Goal: Task Accomplishment & Management: Complete application form

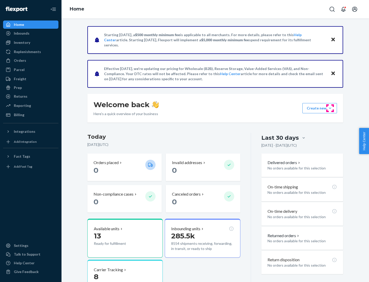
click at [330, 108] on button "Create new Create new inbound Create new order Create new product" at bounding box center [320, 108] width 35 height 10
click at [31, 33] on div "Inbounds" at bounding box center [31, 33] width 54 height 7
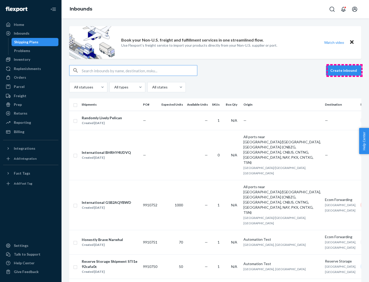
click at [345, 71] on button "Create inbound" at bounding box center [343, 70] width 35 height 10
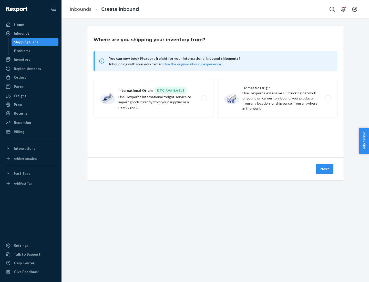
click at [278, 98] on label "Domestic Origin Use Flexport’s extensive US trucking network or your own carrie…" at bounding box center [278, 98] width 120 height 38
click at [328, 98] on input "Domestic Origin Use Flexport’s extensive US trucking network or your own carrie…" at bounding box center [329, 98] width 3 height 3
radio input "true"
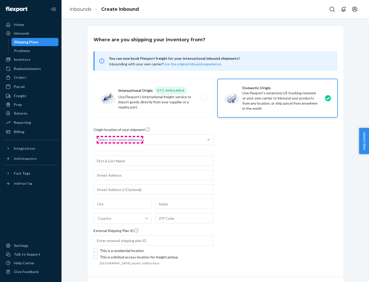
click at [120, 140] on div "Select from saved addresses" at bounding box center [121, 139] width 46 height 5
click at [98, 140] on input "Select from saved addresses" at bounding box center [98, 139] width 1 height 5
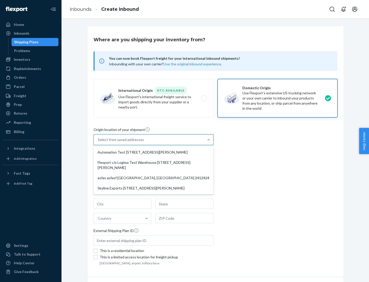
scroll to position [2, 0]
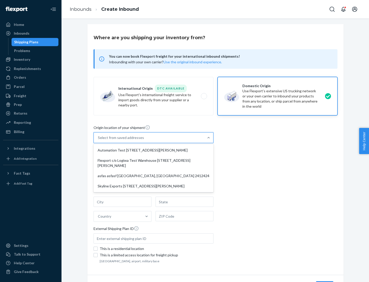
click at [154, 150] on div "Automation Test [STREET_ADDRESS][PERSON_NAME]" at bounding box center [154, 150] width 118 height 10
click at [98, 140] on input "option Automation Test [STREET_ADDRESS][PERSON_NAME] focused, 1 of 4. 4 results…" at bounding box center [98, 137] width 1 height 5
type input "Automation Test"
type input "9th Floor"
type input "[GEOGRAPHIC_DATA]"
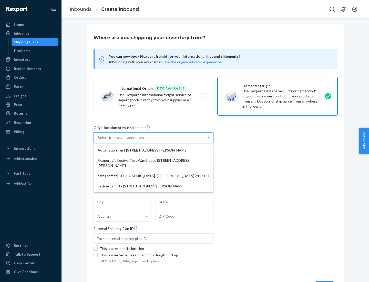
type input "CA"
type input "94104"
type input "[STREET_ADDRESS][PERSON_NAME]"
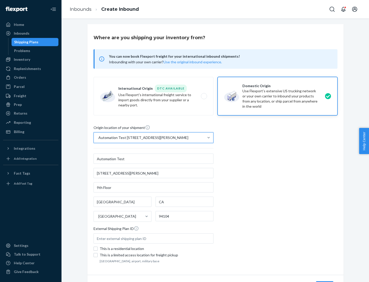
scroll to position [30, 0]
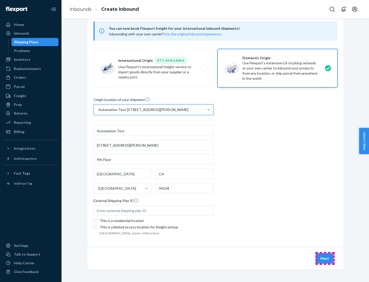
click at [325, 258] on button "Next" at bounding box center [324, 258] width 17 height 10
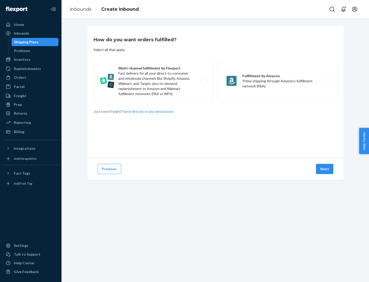
click at [154, 81] on label "Multi-channel fulfillment by Flexport Fast delivery for all your direct-to-cons…" at bounding box center [154, 81] width 120 height 41
click at [204, 81] on input "Multi-channel fulfillment by Flexport Fast delivery for all your direct-to-cons…" at bounding box center [205, 80] width 3 height 3
radio input "true"
click at [325, 169] on button "Next" at bounding box center [324, 169] width 17 height 10
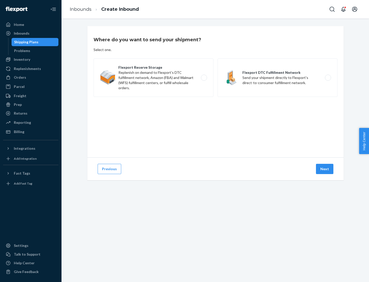
click at [278, 78] on label "Flexport DTC Fulfillment Network Send your shipment directly to Flexport's dire…" at bounding box center [278, 77] width 120 height 38
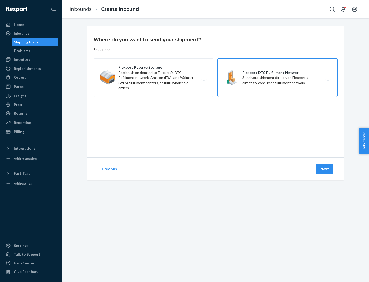
click at [328, 78] on input "Flexport DTC Fulfillment Network Send your shipment directly to Flexport's dire…" at bounding box center [329, 77] width 3 height 3
radio input "true"
click at [325, 169] on button "Next" at bounding box center [324, 169] width 17 height 10
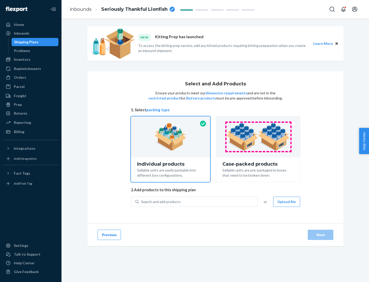
click at [258, 137] on img at bounding box center [258, 137] width 64 height 28
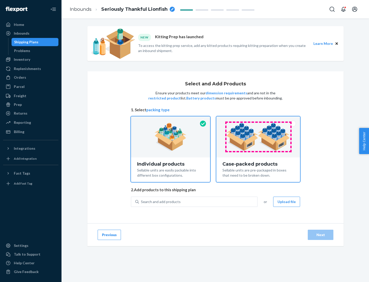
click at [258, 120] on input "Case-packed products Sellable units are pre-packaged in boxes that need to be b…" at bounding box center [258, 117] width 3 height 3
radio input "true"
radio input "false"
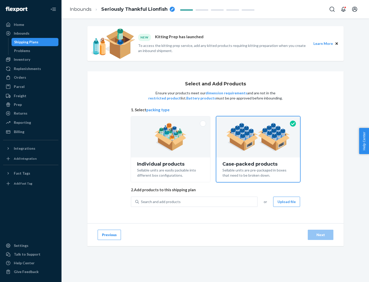
click at [198, 202] on div "Search and add products" at bounding box center [198, 201] width 118 height 9
click at [142, 202] on input "Search and add products" at bounding box center [141, 201] width 1 height 5
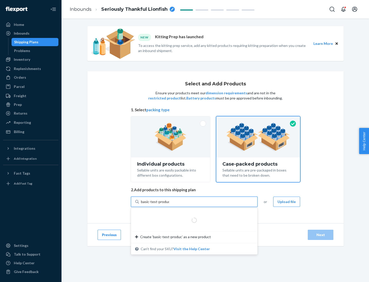
type input "basic-test-product-1"
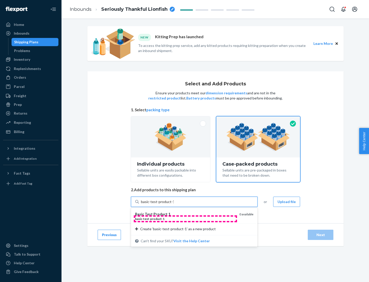
click at [185, 219] on div "basic - test - product - 1" at bounding box center [185, 219] width 100 height 4
click at [174, 204] on input "basic-test-product-1" at bounding box center [157, 201] width 33 height 5
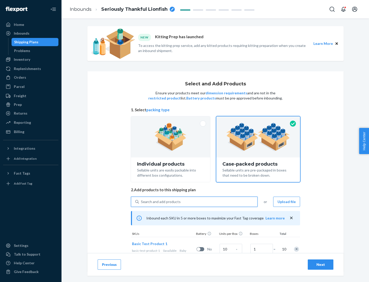
scroll to position [18, 0]
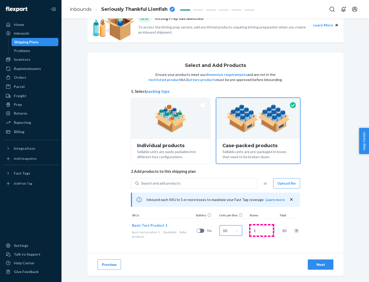
type input "10"
type input "7"
click at [321, 265] on div "Next" at bounding box center [320, 264] width 17 height 5
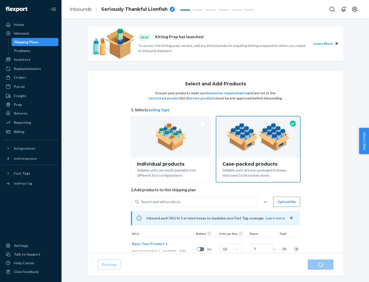
radio input "true"
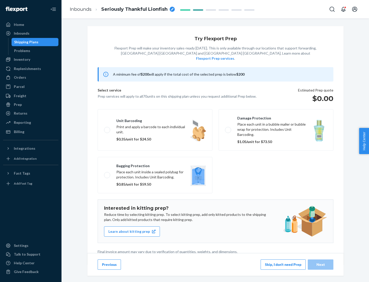
scroll to position [1, 0]
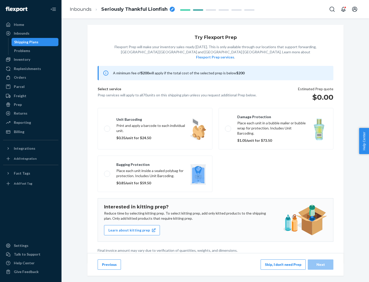
click at [155, 163] on label "Bagging protection Place each unit inside a sealed polybag for protection. Incl…" at bounding box center [155, 174] width 115 height 36
click at [107, 172] on input "Bagging protection Place each unit inside a sealed polybag for protection. Incl…" at bounding box center [105, 173] width 3 height 3
checkbox input "true"
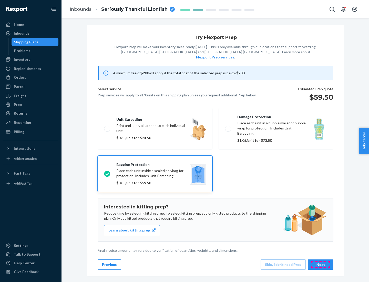
click at [321, 264] on div "Next" at bounding box center [320, 264] width 17 height 5
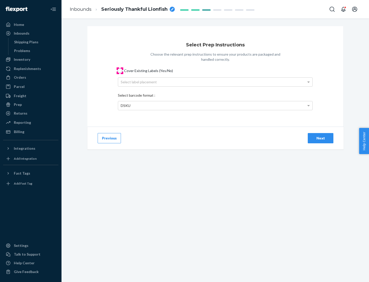
click at [120, 71] on input "Cover Existing Labels (Yes/No)" at bounding box center [120, 71] width 4 height 4
checkbox input "true"
click at [215, 82] on div "Select label placement" at bounding box center [215, 82] width 194 height 9
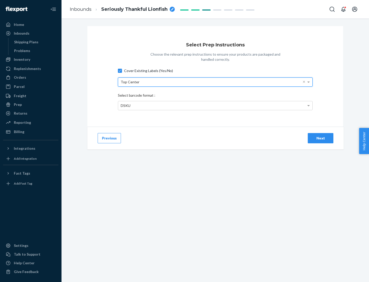
click at [215, 105] on div "DSKU" at bounding box center [215, 105] width 194 height 9
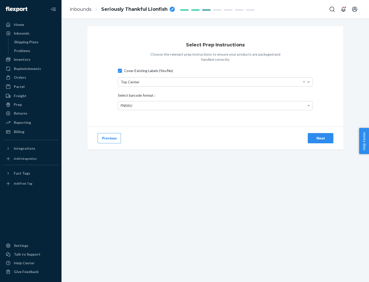
click at [321, 138] on div "Next" at bounding box center [320, 138] width 17 height 5
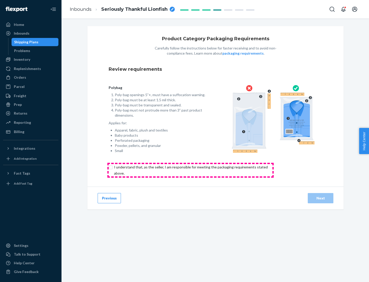
click at [191, 170] on input "checkbox" at bounding box center [194, 170] width 171 height 12
checkbox input "true"
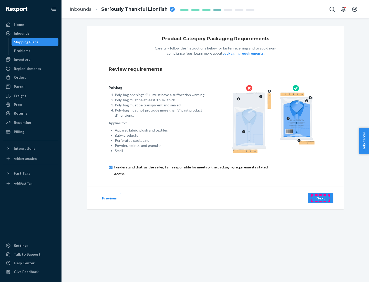
click at [321, 198] on div "Next" at bounding box center [320, 198] width 17 height 5
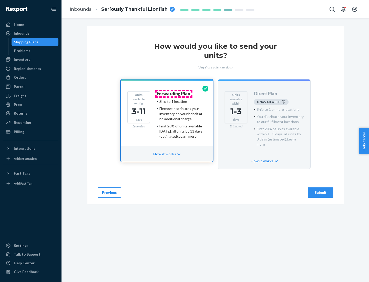
click at [174, 94] on h4 "Forwarding Plan" at bounding box center [174, 93] width 34 height 5
click at [321, 190] on div "Submit" at bounding box center [320, 192] width 17 height 5
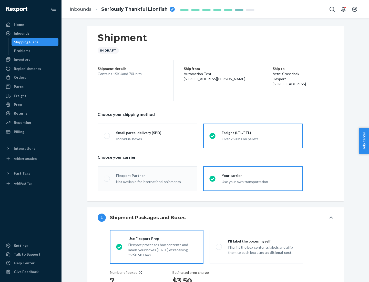
radio input "true"
radio input "false"
radio input "true"
radio input "false"
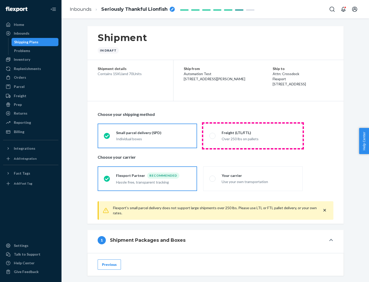
click at [253, 136] on div "Over 250 lbs on pallets" at bounding box center [259, 138] width 75 height 6
click at [213, 136] on input "Freight (LTL/FTL) Over 250 lbs on pallets" at bounding box center [210, 135] width 3 height 3
radio input "true"
radio input "false"
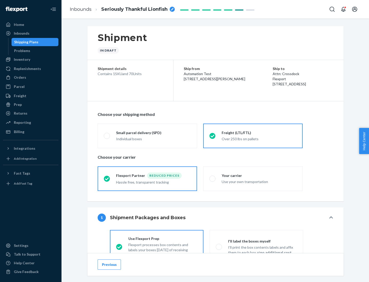
scroll to position [28, 0]
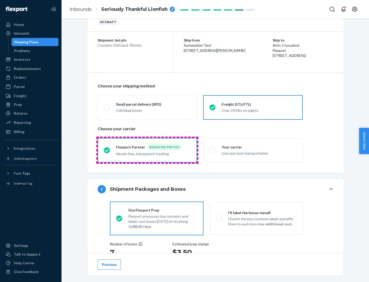
click at [147, 150] on div "Hassle free, transparent tracking" at bounding box center [153, 153] width 75 height 6
click at [107, 150] on input "Flexport Partner Reduced prices Hassle free, transparent tracking" at bounding box center [105, 149] width 3 height 3
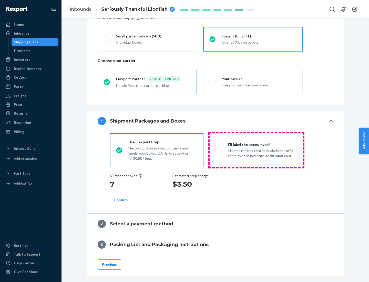
click at [256, 150] on p "I’ll print the box contents labels and affix them to each box at no additional …" at bounding box center [262, 153] width 69 height 10
click at [219, 150] on input "I'll label the boxes myself I’ll print the box contents labels and affix them t…" at bounding box center [217, 149] width 3 height 3
radio input "true"
radio input "false"
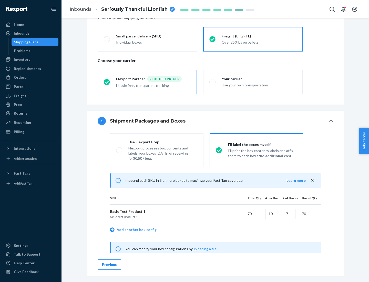
scroll to position [160, 0]
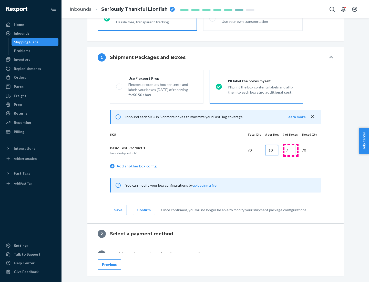
type input "10"
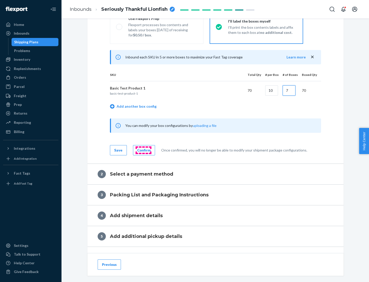
type input "7"
click at [143, 150] on div "Confirm" at bounding box center [143, 150] width 13 height 5
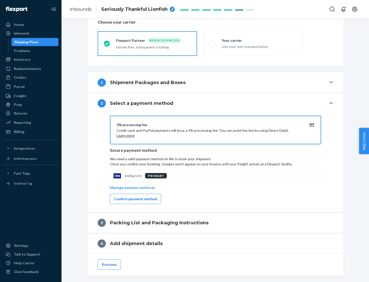
scroll to position [184, 0]
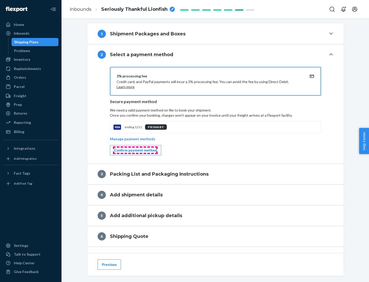
click at [135, 150] on div "Confirm payment method" at bounding box center [135, 150] width 43 height 5
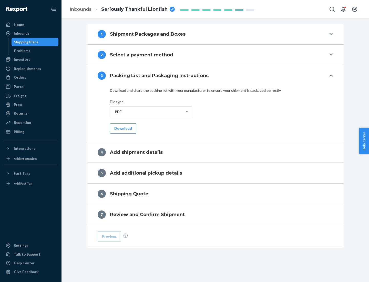
scroll to position [162, 0]
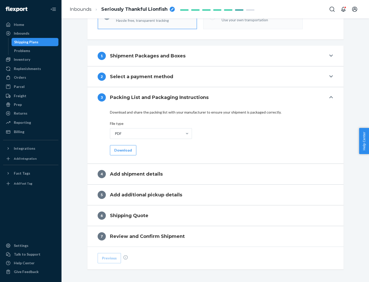
click at [123, 150] on button "Download" at bounding box center [123, 150] width 26 height 10
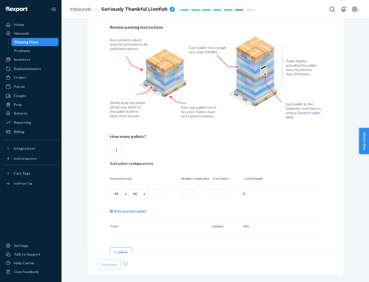
scroll to position [352, 0]
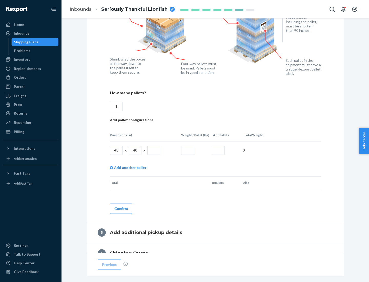
type input "1"
type input "40"
type input "200"
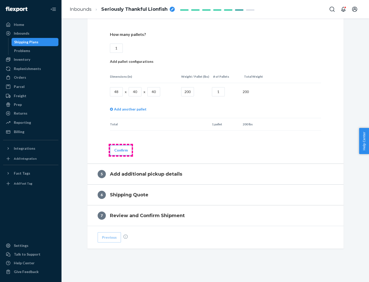
type input "1"
click at [121, 150] on button "Confirm" at bounding box center [121, 150] width 22 height 10
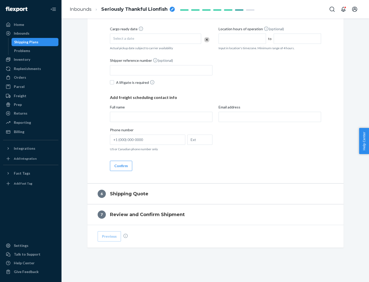
scroll to position [175, 0]
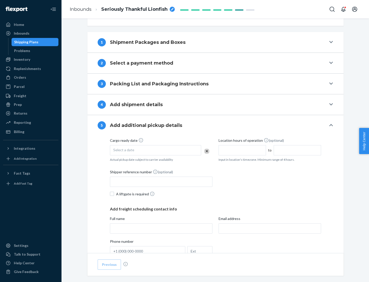
click at [156, 150] on div "Select a date" at bounding box center [155, 150] width 91 height 10
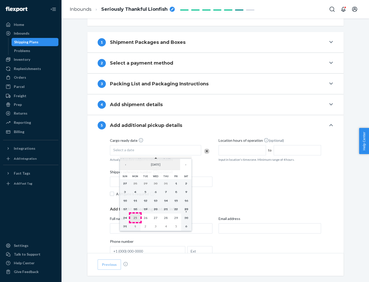
click at [135, 218] on abbr "25" at bounding box center [136, 218] width 4 height 4
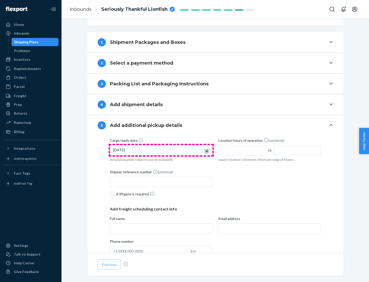
scroll to position [254, 0]
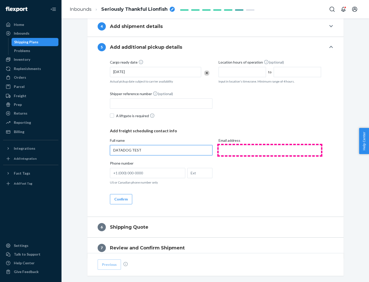
type input "DATADOG TEST"
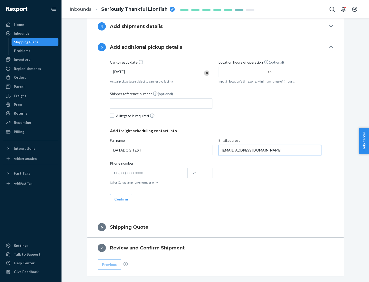
scroll to position [276, 0]
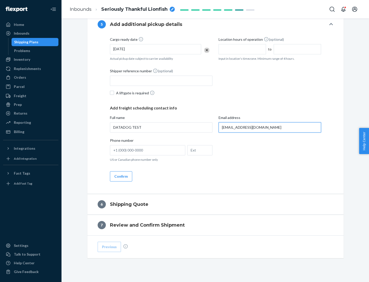
type input "[EMAIL_ADDRESS][DOMAIN_NAME]"
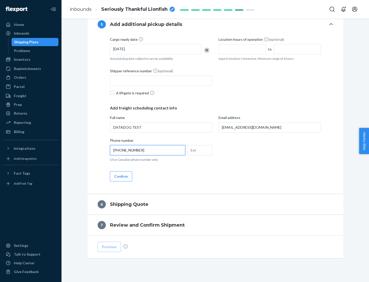
scroll to position [287, 0]
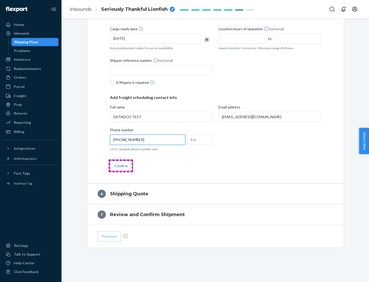
type input "[PHONE_NUMBER]"
click at [121, 166] on button "Confirm" at bounding box center [121, 166] width 22 height 10
